Goal: Information Seeking & Learning: Understand process/instructions

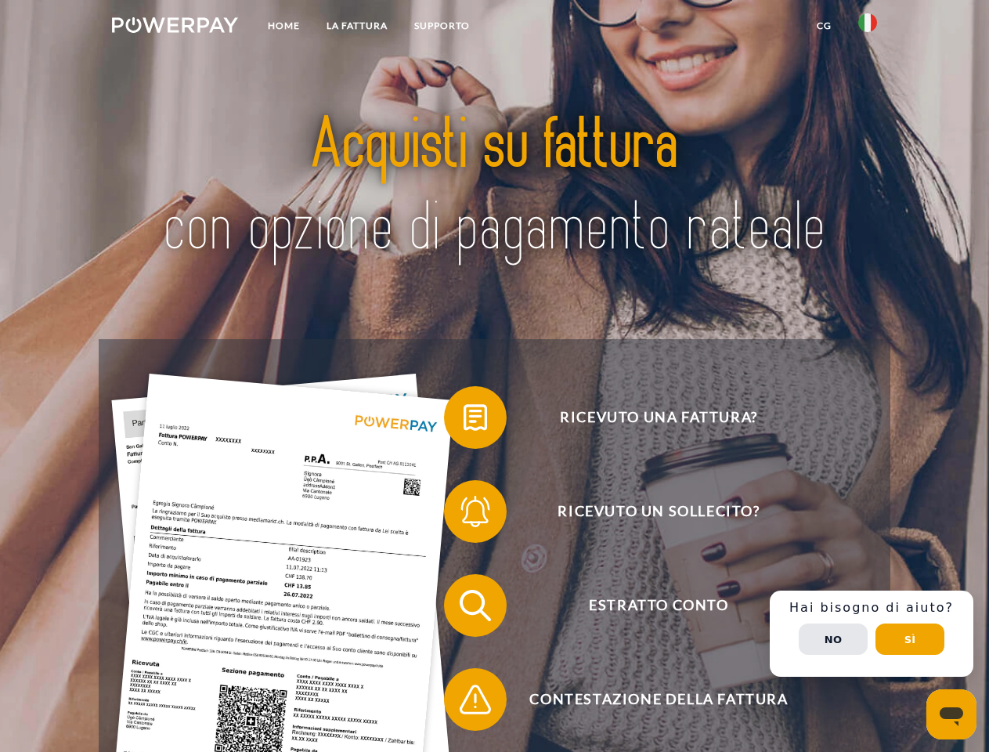
click at [175, 27] on img at bounding box center [175, 25] width 126 height 16
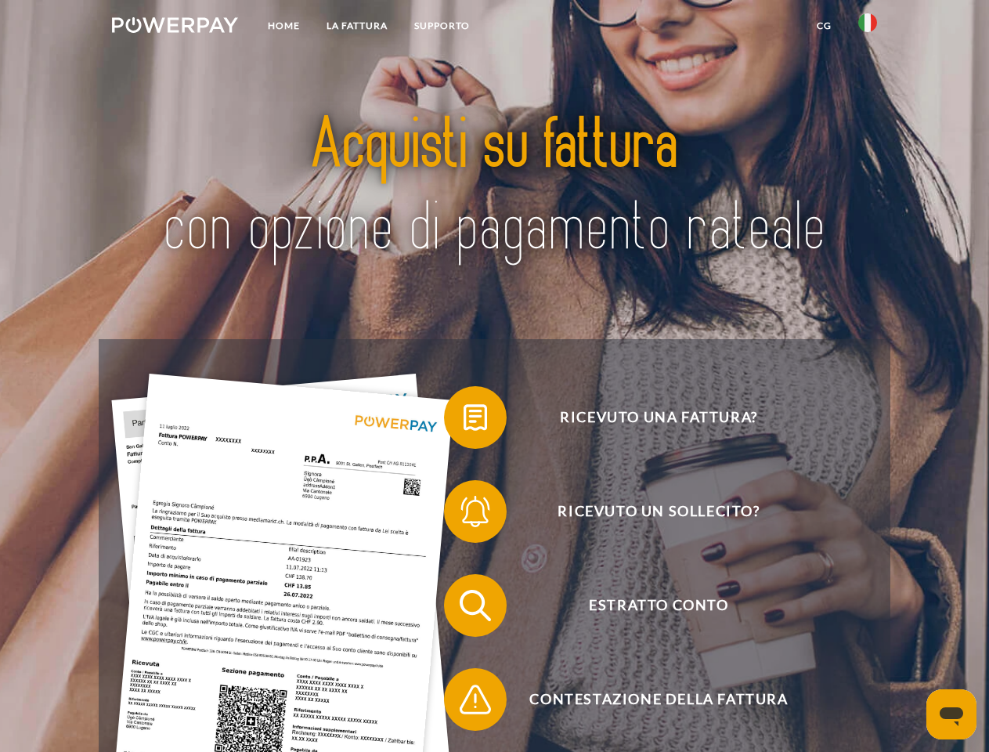
click at [868, 27] on img at bounding box center [868, 22] width 19 height 19
click at [824, 26] on link "CG" at bounding box center [825, 26] width 42 height 28
click at [464, 421] on span at bounding box center [452, 417] width 78 height 78
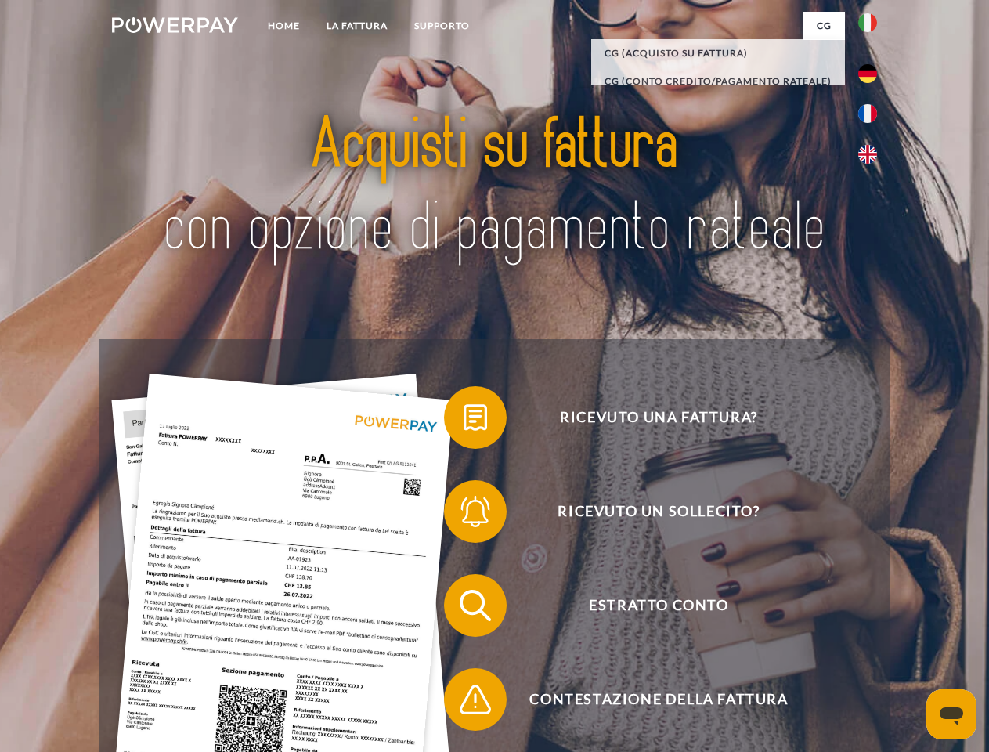
click at [464, 515] on span at bounding box center [452, 511] width 78 height 78
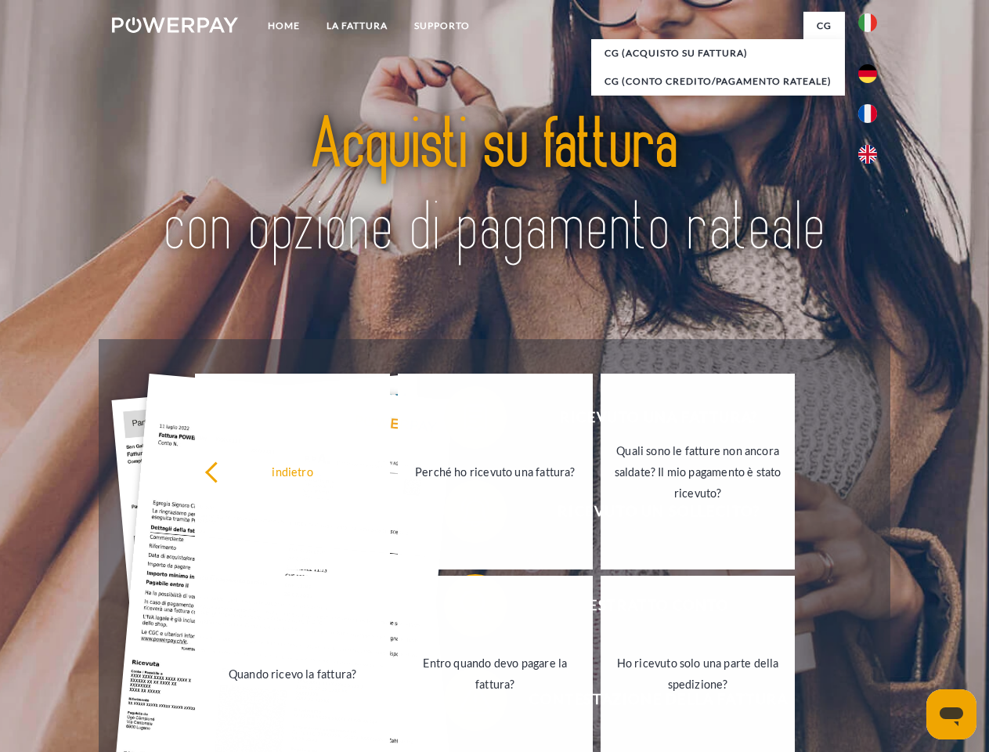
click at [464, 609] on link "Entro quando devo pagare la fattura?" at bounding box center [495, 674] width 195 height 196
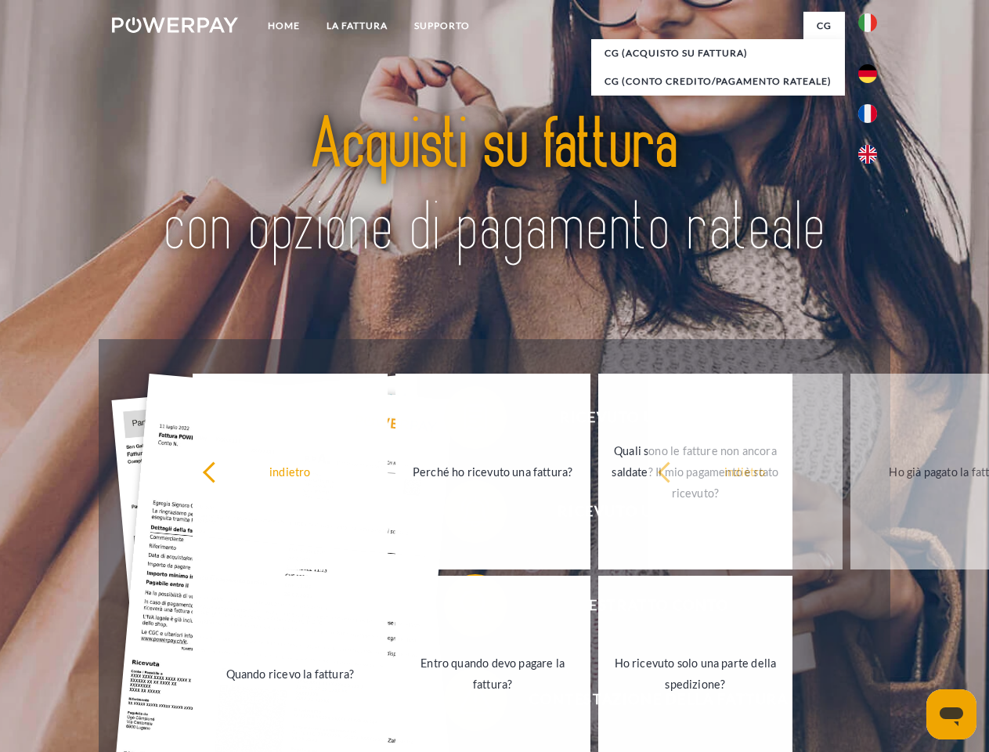
click at [464, 703] on span at bounding box center [452, 699] width 78 height 78
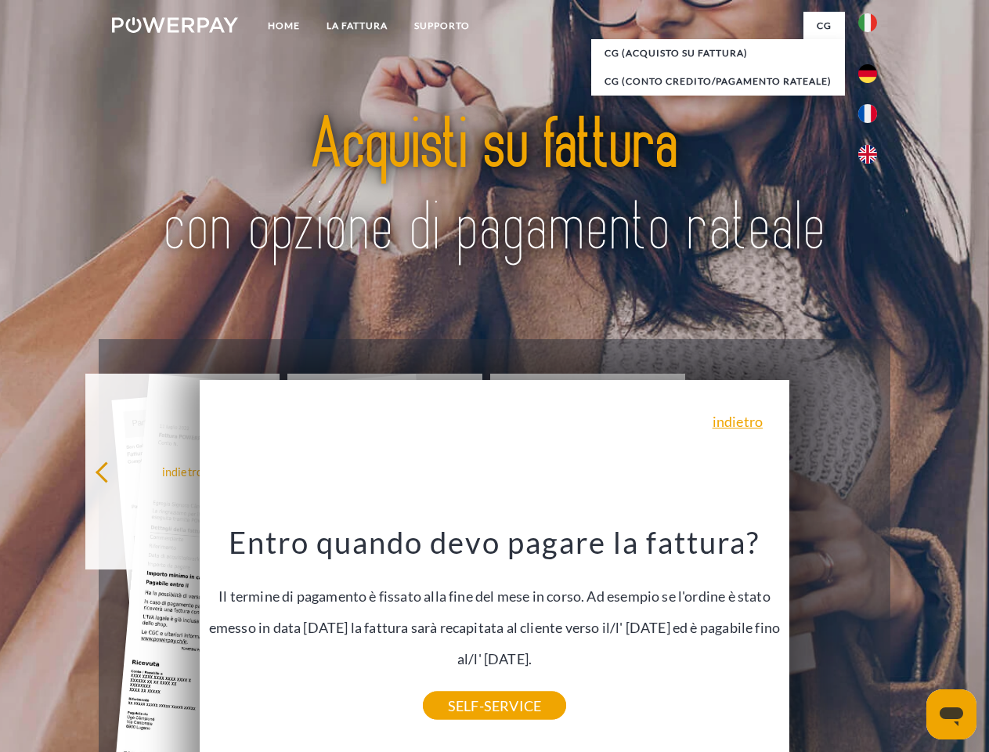
click at [872, 634] on div "Ricevuto una fattura? Ricevuto un sollecito? Estratto conto indietro" at bounding box center [494, 652] width 791 height 627
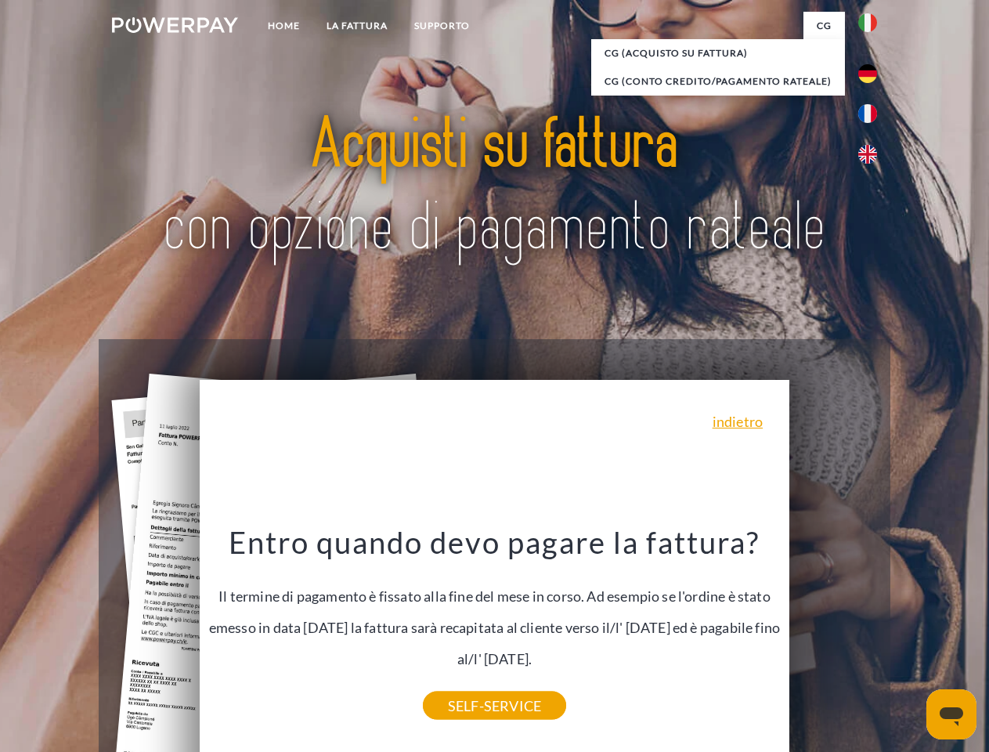
click at [833, 637] on span "Estratto conto" at bounding box center [659, 605] width 384 height 63
click at [910, 639] on header "Home LA FATTURA [GEOGRAPHIC_DATA]" at bounding box center [494, 541] width 989 height 1082
